Goal: Information Seeking & Learning: Learn about a topic

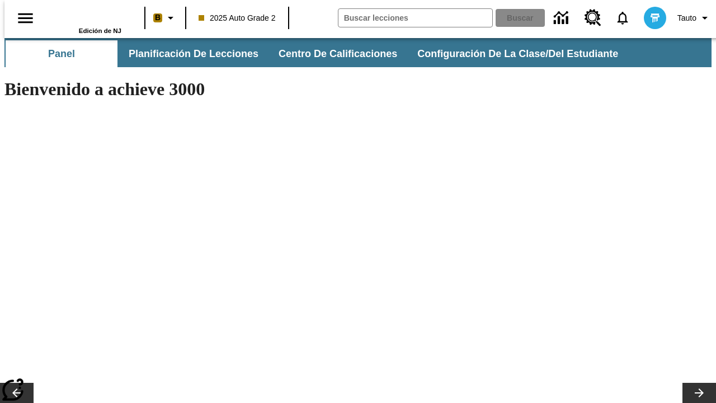
type input "-1"
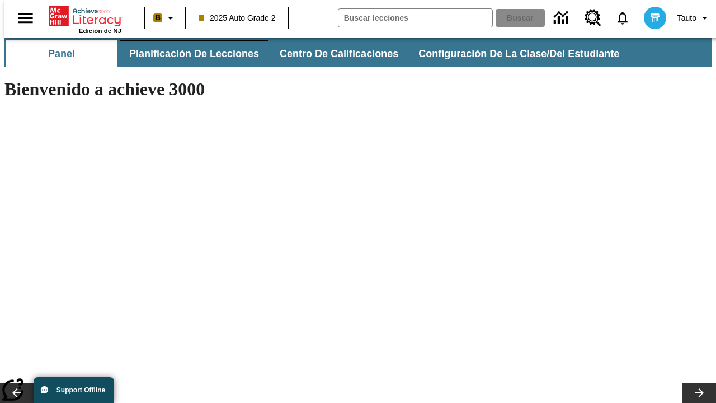
click at [187, 54] on button "Planificación de lecciones" at bounding box center [194, 53] width 149 height 27
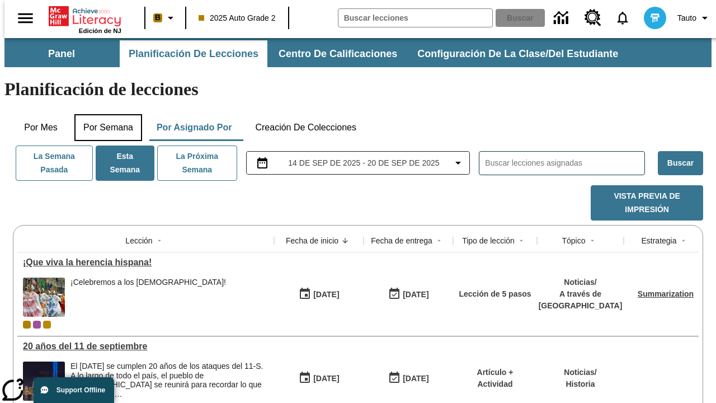
click at [105, 114] on button "Por semana" at bounding box center [108, 127] width 68 height 27
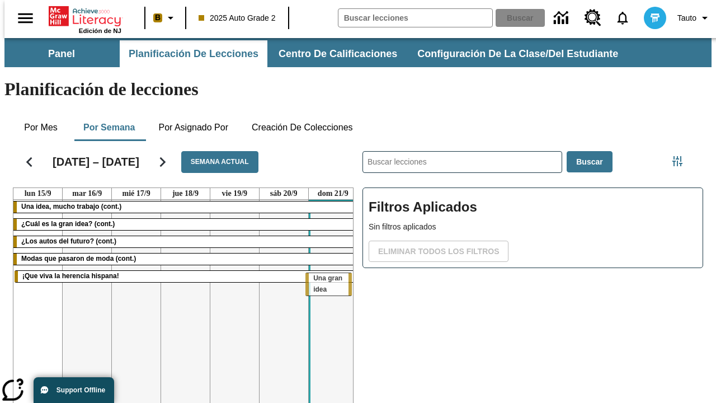
click at [328, 278] on tr "Una idea, mucho trabajo (cont.) ¿Cuál es la gran idea? (cont.) ¿Los autos del f…" at bounding box center [185, 320] width 344 height 241
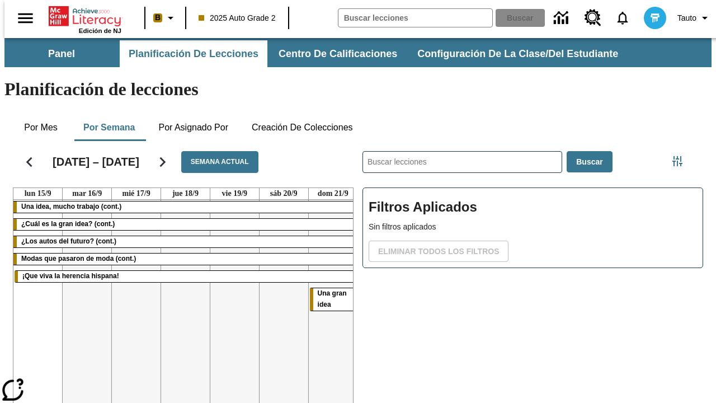
click at [328, 289] on span "Una gran idea" at bounding box center [332, 298] width 29 height 19
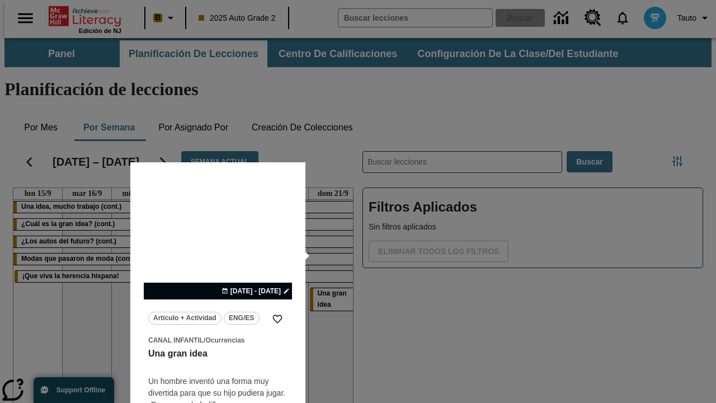
scroll to position [70, 0]
